Goal: Obtain resource: Download file/media

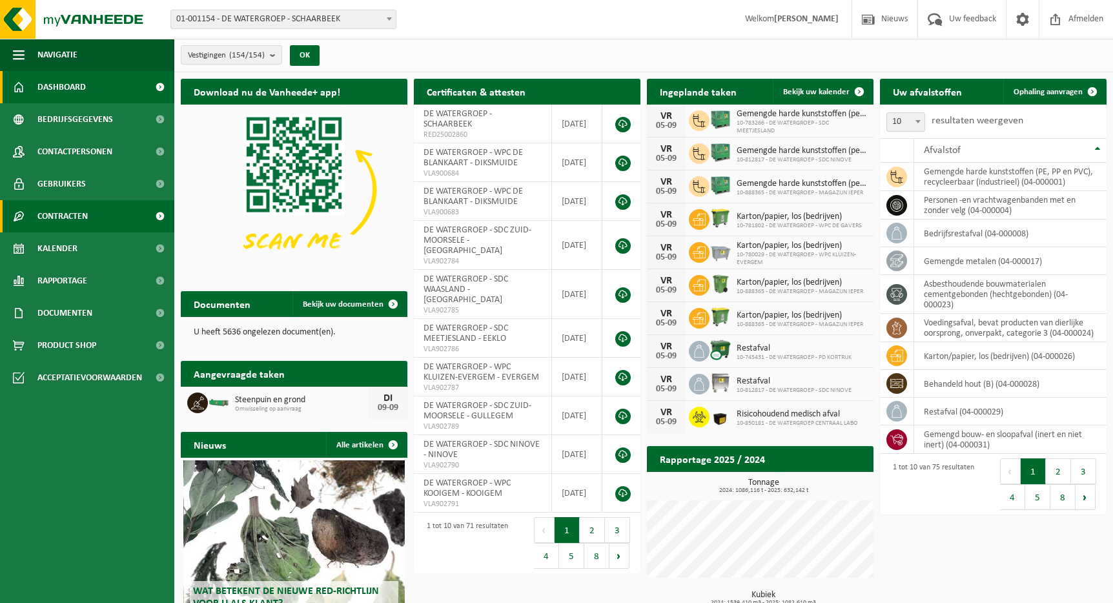
click at [85, 214] on span "Contracten" at bounding box center [62, 216] width 50 height 32
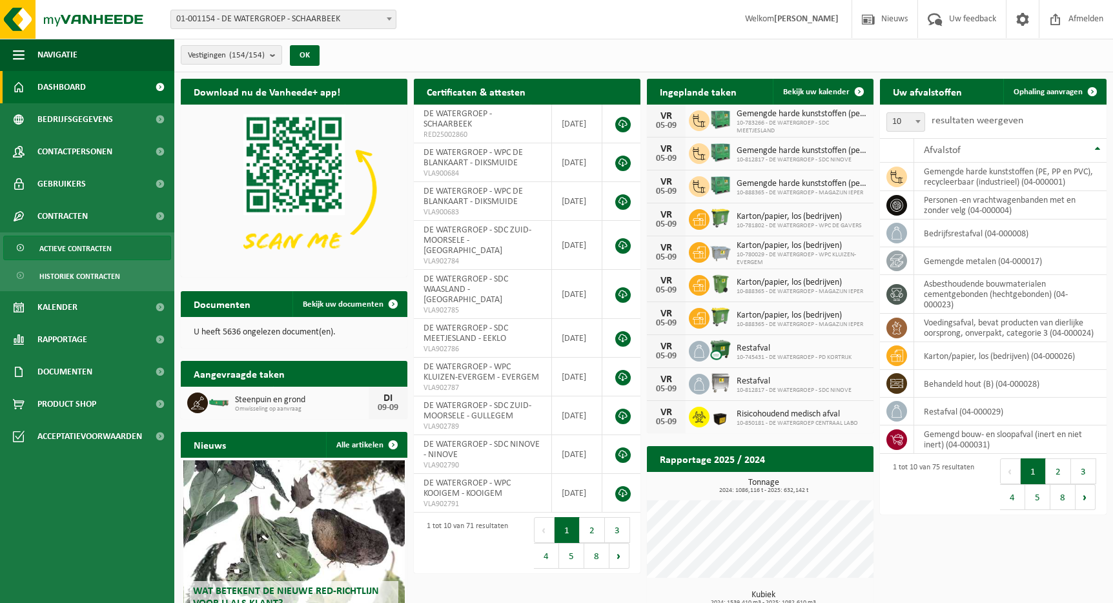
click at [97, 242] on span "Actieve contracten" at bounding box center [75, 248] width 72 height 25
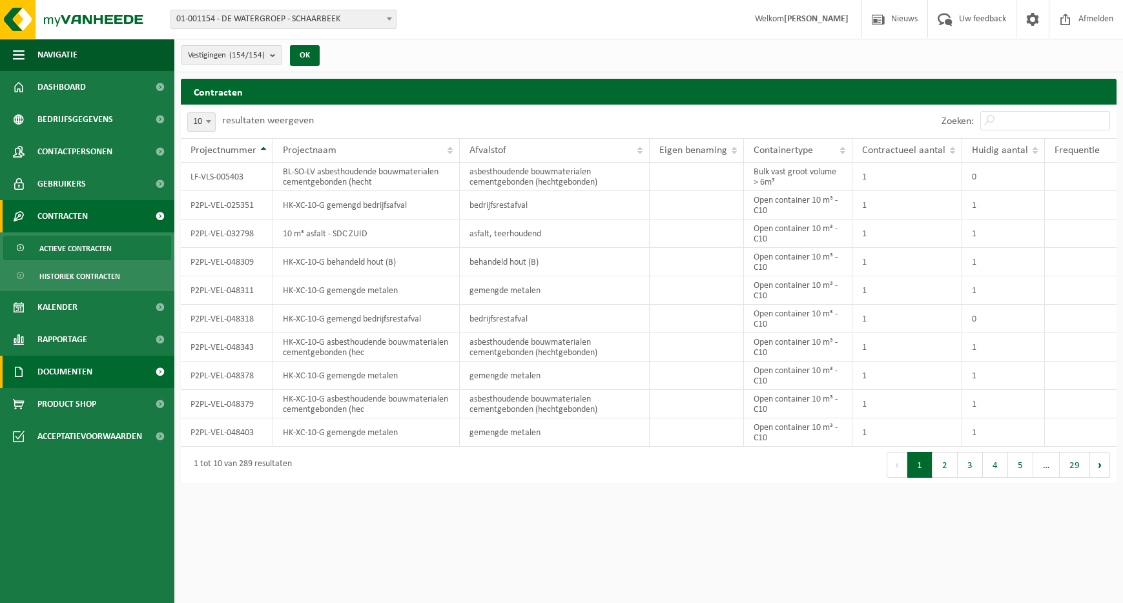
click at [112, 366] on link "Documenten" at bounding box center [87, 372] width 174 height 32
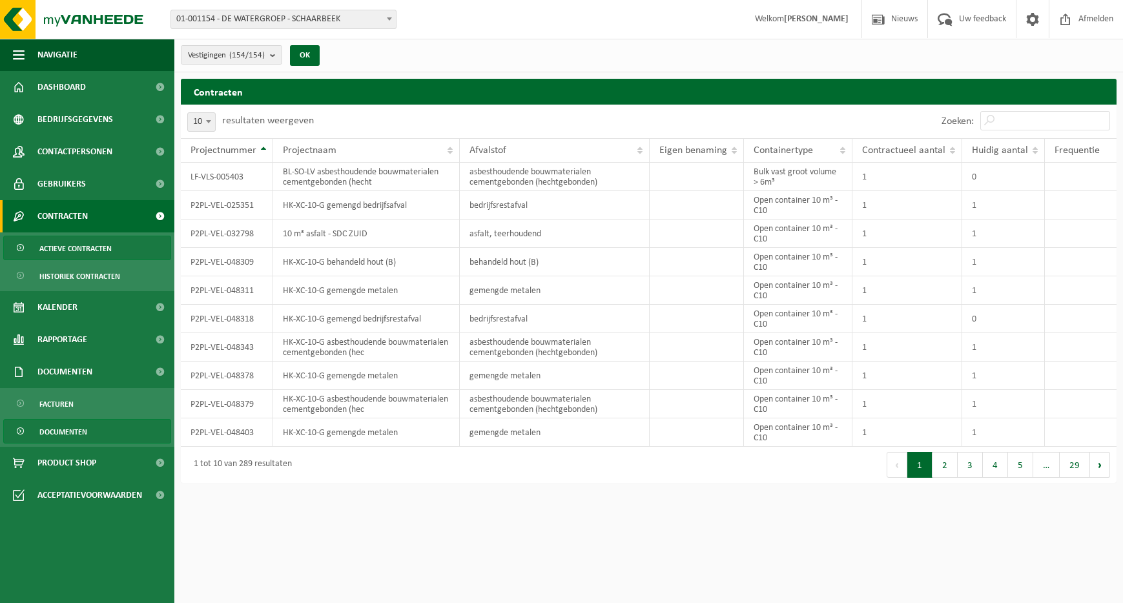
click at [110, 436] on link "Documenten" at bounding box center [87, 431] width 168 height 25
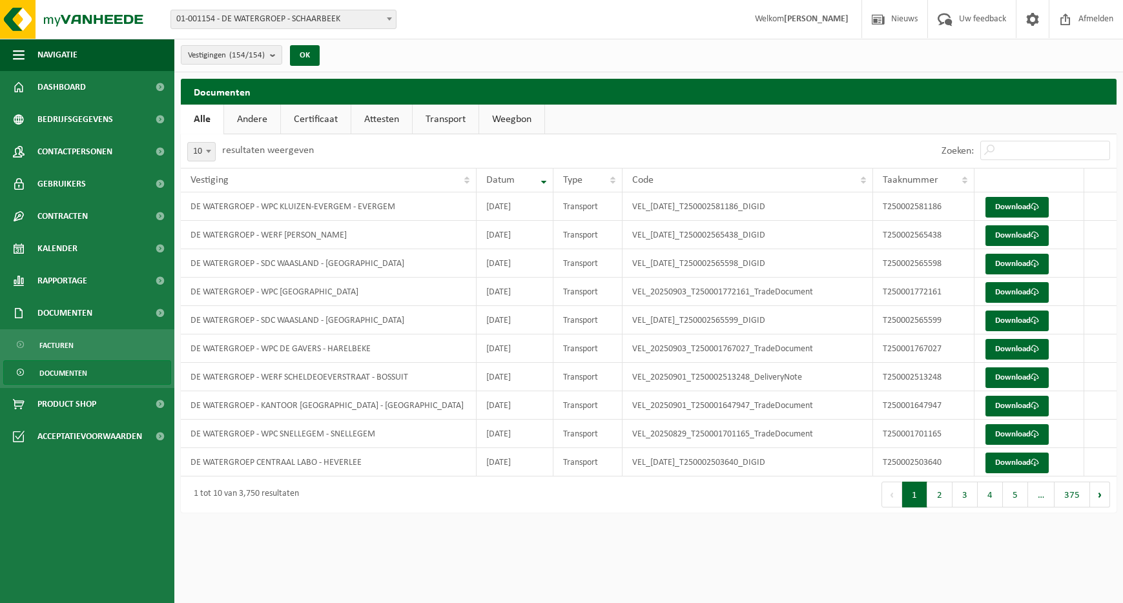
click at [236, 119] on link "Andere" at bounding box center [252, 120] width 56 height 30
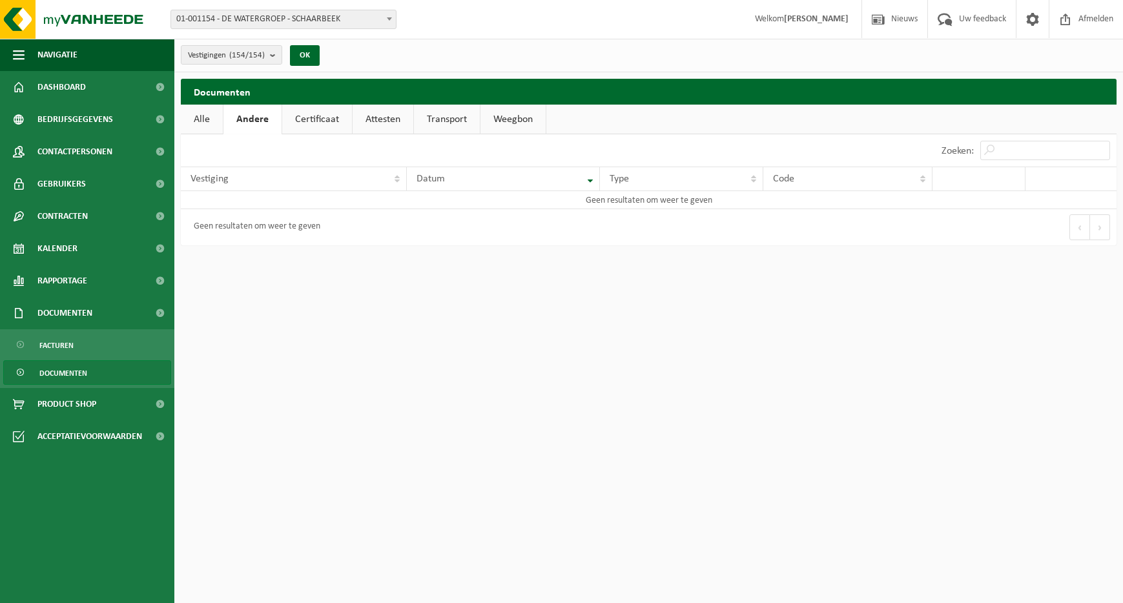
click at [324, 121] on link "Certificaat" at bounding box center [317, 120] width 70 height 30
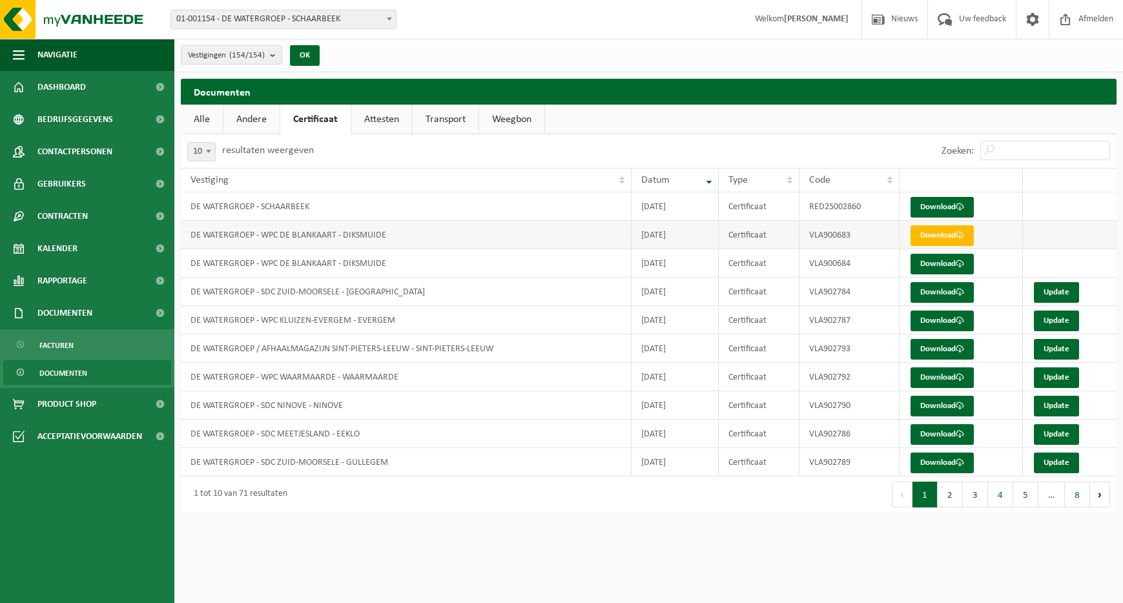
click at [281, 239] on td "DE WATERGROEP - WPC DE BLANKAART - DIKSMUIDE" at bounding box center [406, 235] width 451 height 28
click at [966, 230] on link "Download" at bounding box center [941, 235] width 63 height 21
click at [951, 318] on link "Download" at bounding box center [941, 321] width 63 height 21
click at [619, 176] on th "Vestiging" at bounding box center [406, 180] width 451 height 25
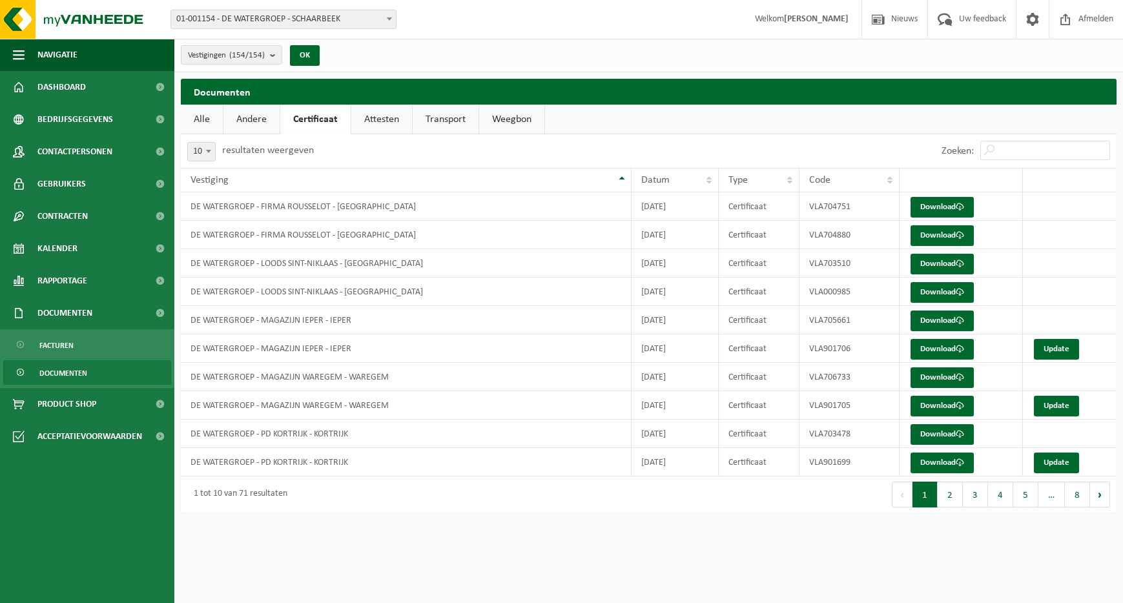
drag, startPoint x: 620, startPoint y: 173, endPoint x: 633, endPoint y: 174, distance: 13.6
click at [622, 173] on th "Vestiging" at bounding box center [406, 180] width 451 height 25
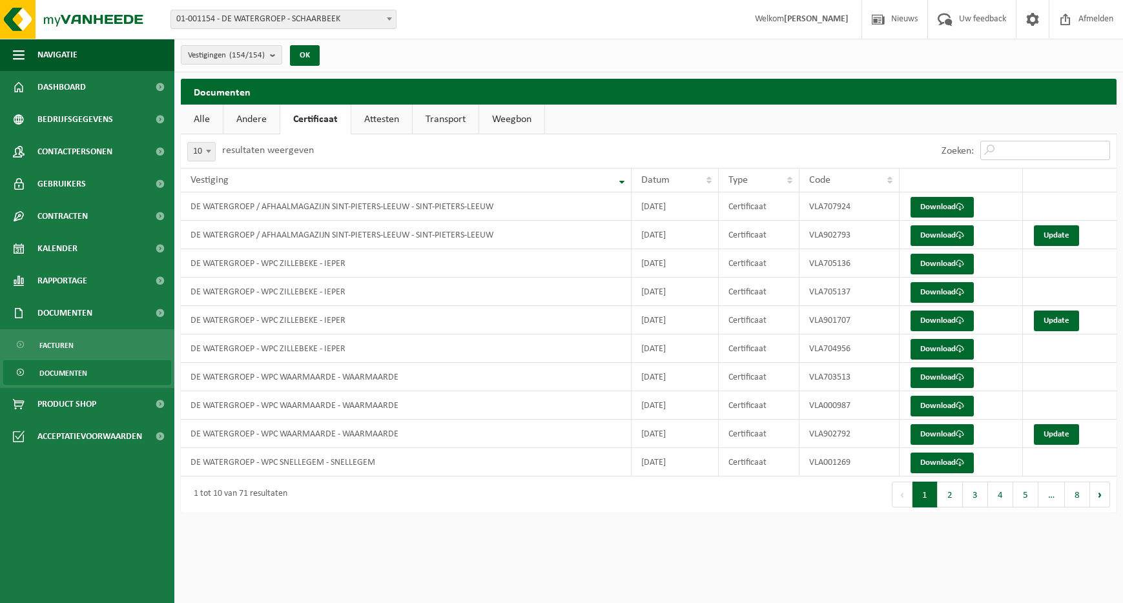
click at [1015, 151] on input "Zoeken:" at bounding box center [1045, 150] width 130 height 19
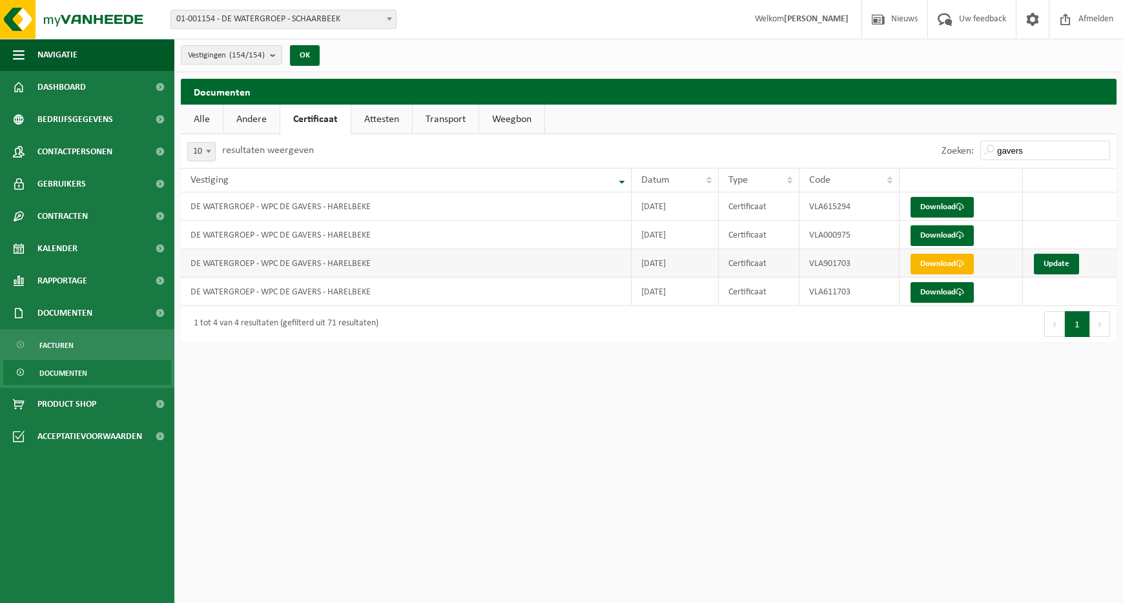
click at [929, 272] on link "Download" at bounding box center [941, 264] width 63 height 21
click at [1008, 148] on input "gavers" at bounding box center [1045, 150] width 130 height 19
type input "e"
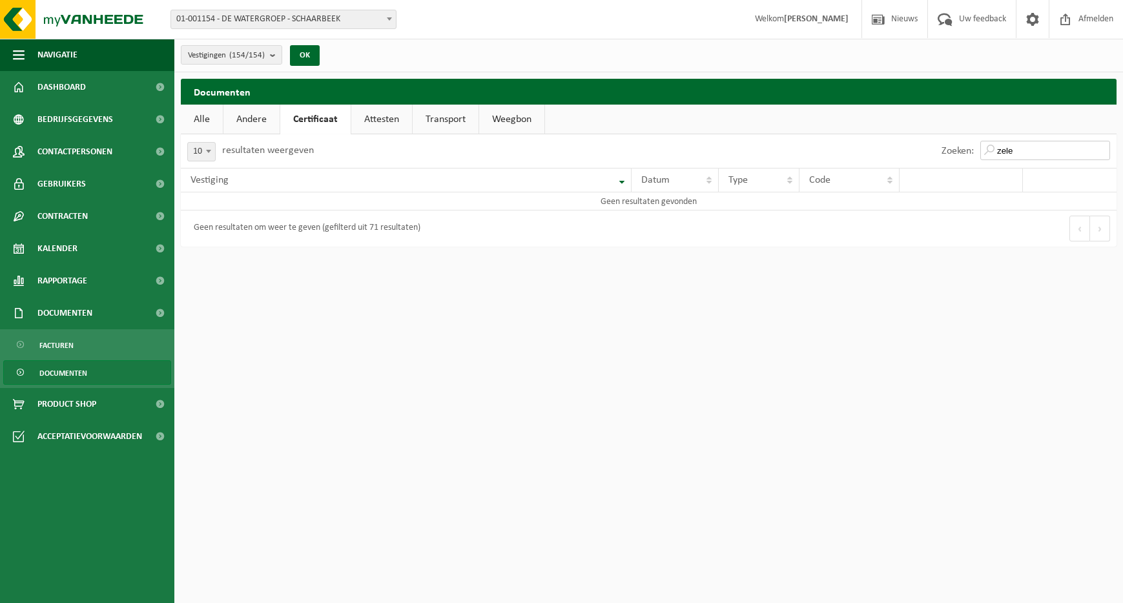
click at [1008, 148] on input "zele" at bounding box center [1045, 150] width 130 height 19
type input "s"
type input "k"
type input "l"
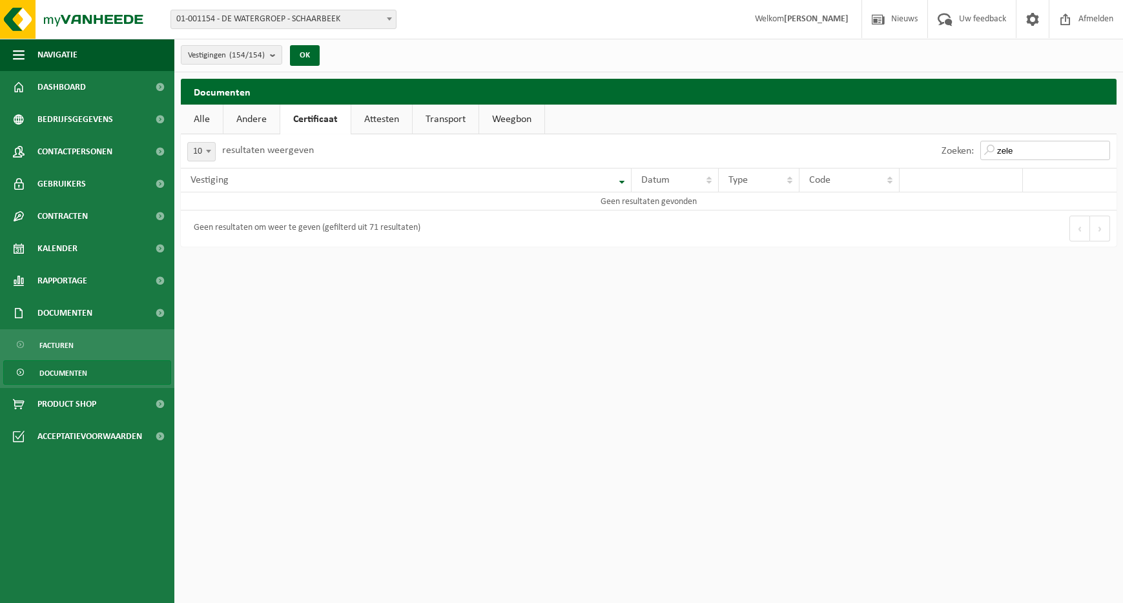
type input "zele"
drag, startPoint x: 445, startPoint y: 125, endPoint x: 444, endPoint y: 131, distance: 6.6
click at [444, 127] on link "Transport" at bounding box center [446, 120] width 66 height 30
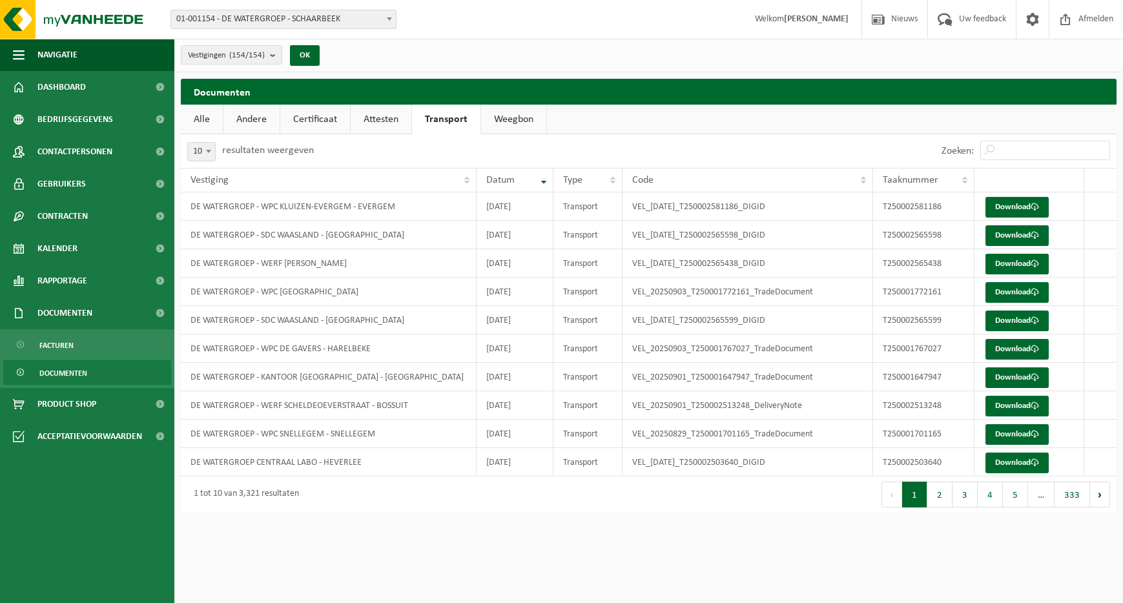
click at [193, 125] on link "Alle" at bounding box center [202, 120] width 42 height 30
